Goal: Transaction & Acquisition: Purchase product/service

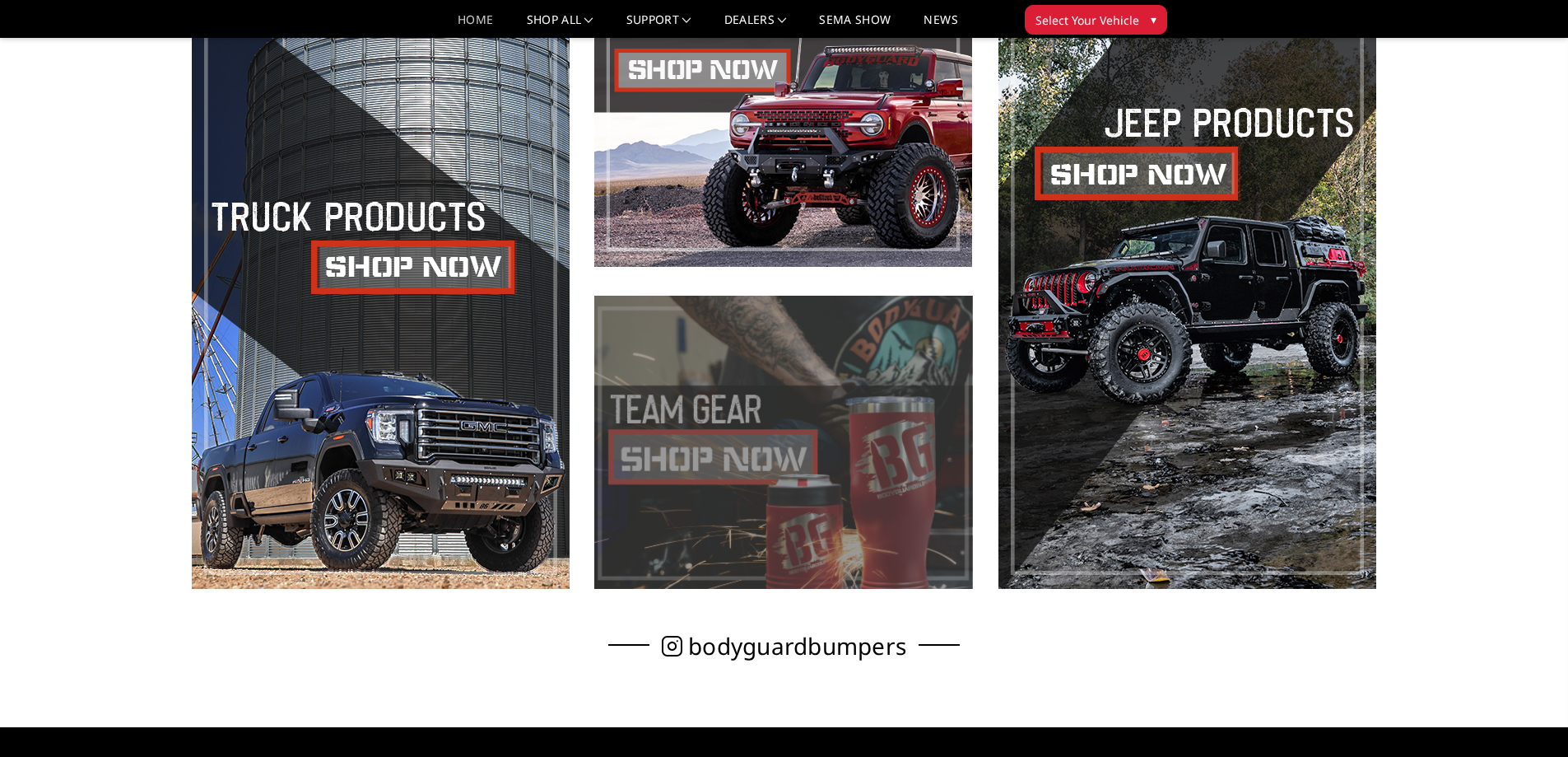
scroll to position [906, 0]
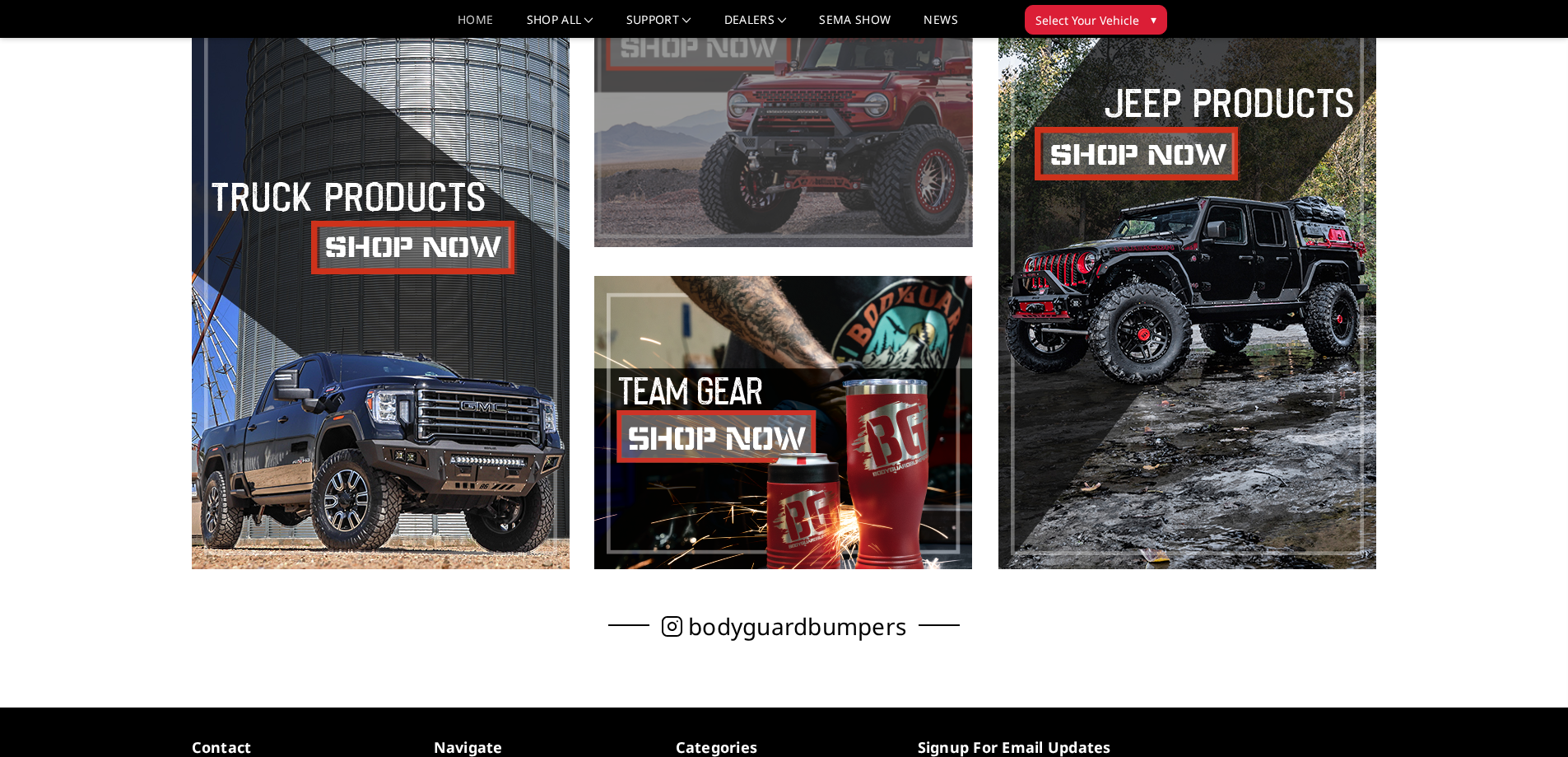
click at [884, 144] on span at bounding box center [783, 100] width 378 height 293
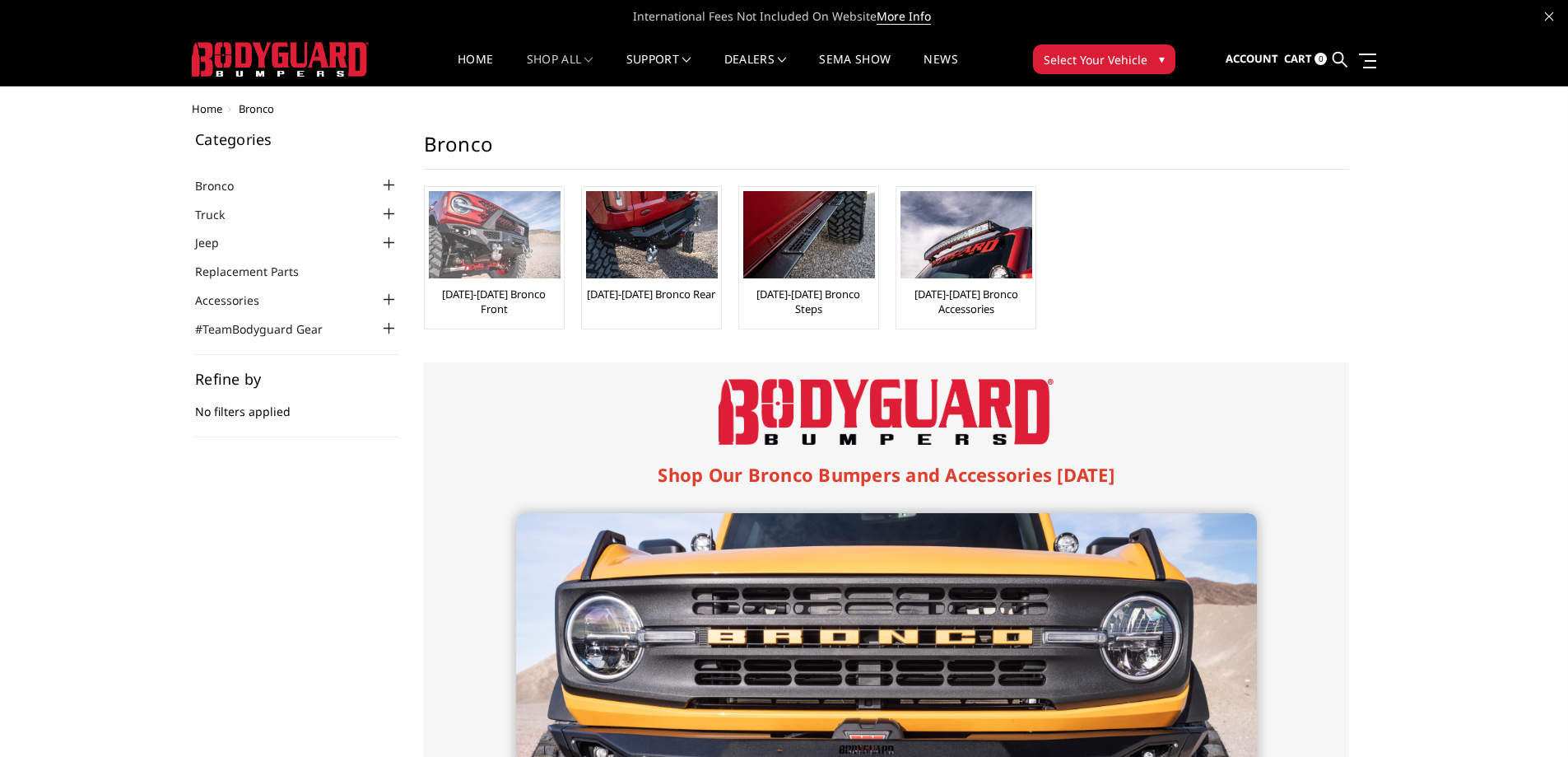
click at [515, 254] on img at bounding box center [495, 234] width 132 height 87
